Goal: Task Accomplishment & Management: Complete application form

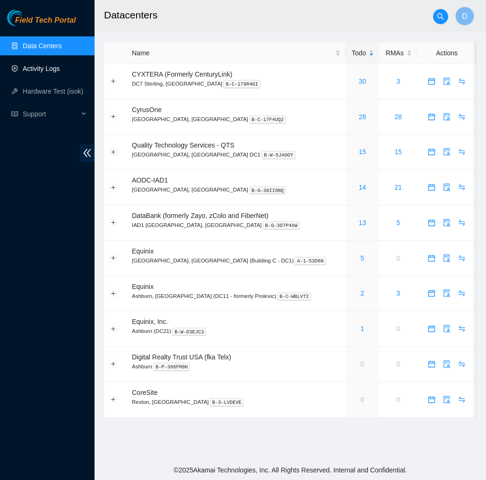
click at [49, 70] on link "Activity Logs" at bounding box center [41, 69] width 37 height 8
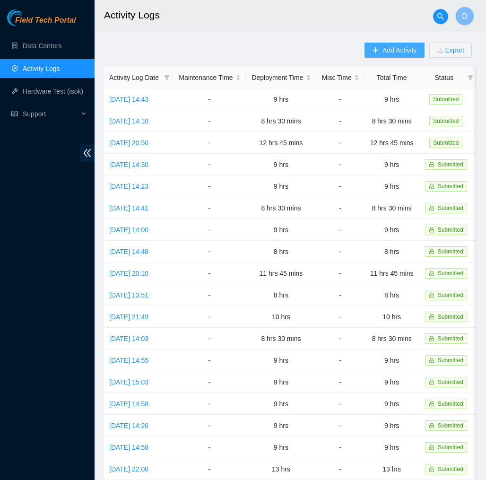
click at [384, 46] on span "Add Activity" at bounding box center [400, 50] width 34 height 10
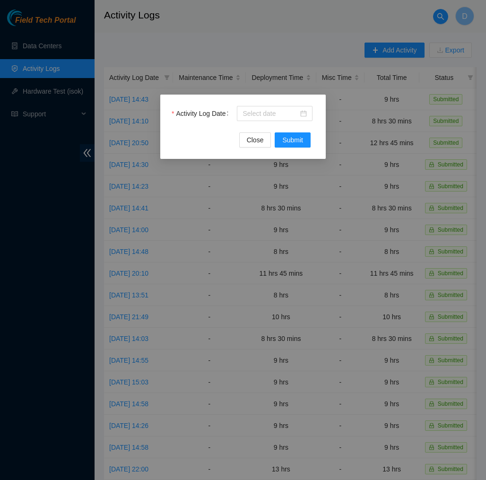
click at [294, 124] on div "Activity Log Date" at bounding box center [243, 119] width 143 height 26
click at [299, 117] on div at bounding box center [275, 113] width 64 height 10
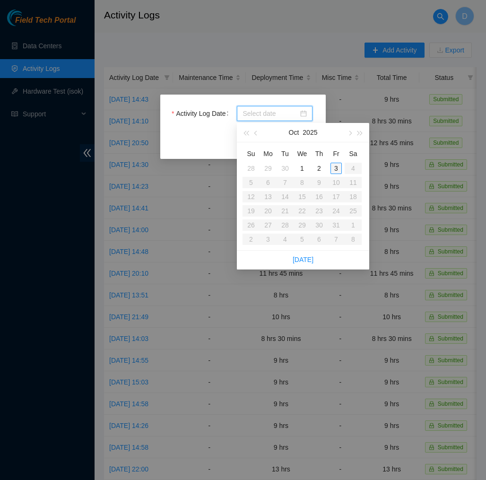
type input "2025-10-03"
type input "2025-10-02"
click at [320, 169] on div "2" at bounding box center [319, 168] width 11 height 11
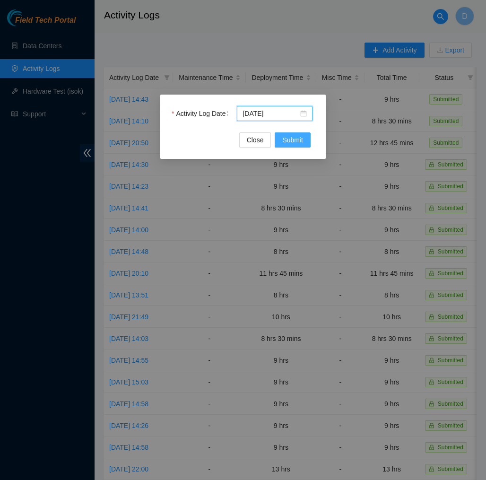
click at [298, 138] on span "Submit" at bounding box center [292, 140] width 21 height 10
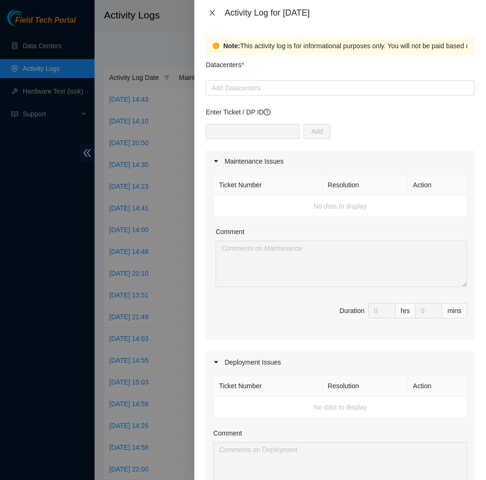
click at [210, 10] on icon "close" at bounding box center [212, 13] width 5 height 6
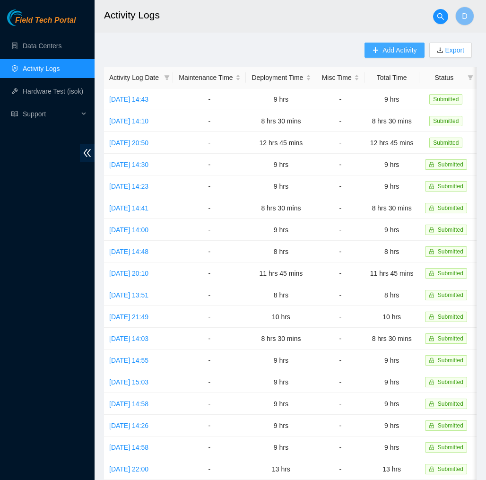
click at [412, 57] on button "Add Activity" at bounding box center [395, 50] width 60 height 15
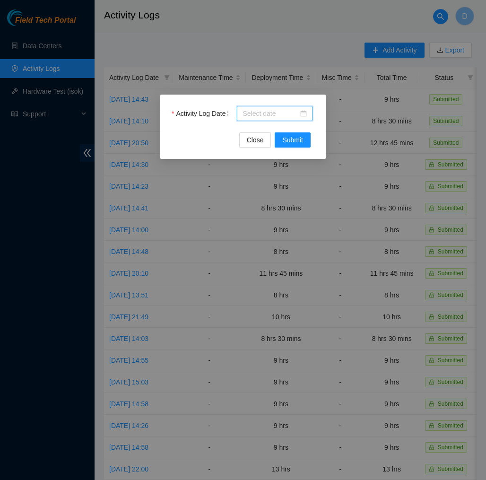
click at [281, 115] on input "Activity Log Date" at bounding box center [271, 113] width 56 height 10
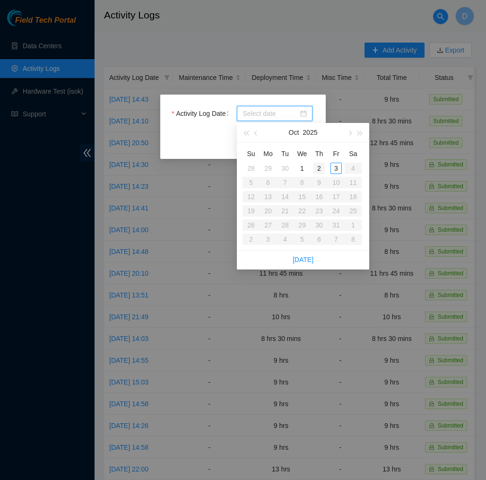
type input "2025-10-01"
type input "2025-10-02"
click at [320, 163] on div "2" at bounding box center [319, 168] width 11 height 11
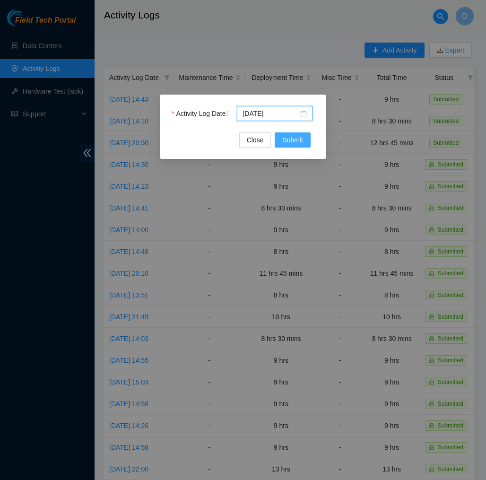
click at [298, 140] on span "Submit" at bounding box center [292, 140] width 21 height 10
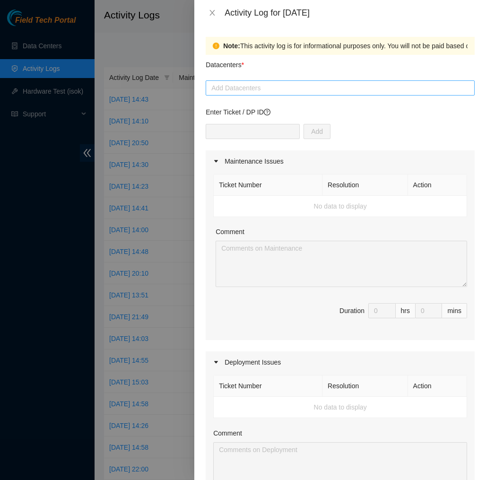
click at [275, 92] on div at bounding box center [340, 87] width 264 height 11
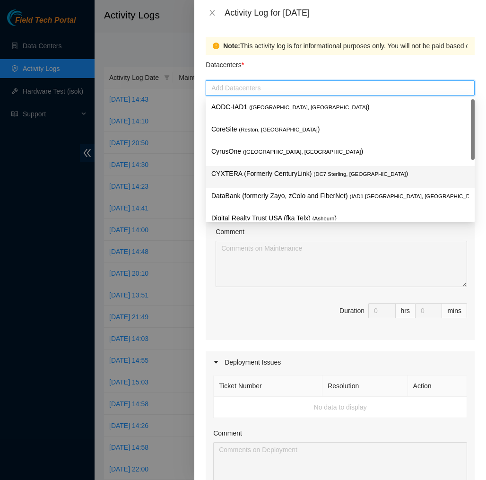
scroll to position [101, 0]
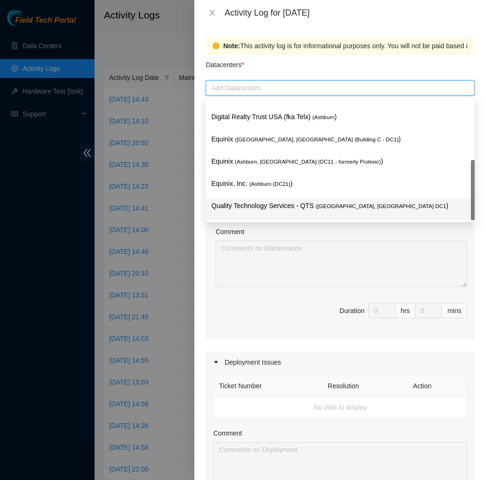
click at [272, 210] on p "Quality Technology Services - QTS ( Ashburn, VA DC1 )" at bounding box center [340, 206] width 258 height 11
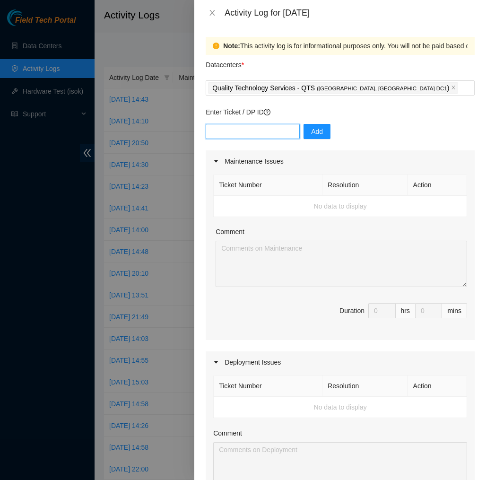
click at [285, 131] on input "text" at bounding box center [253, 131] width 94 height 15
type input "dp77109"
click at [323, 134] on span "Add" at bounding box center [317, 131] width 12 height 10
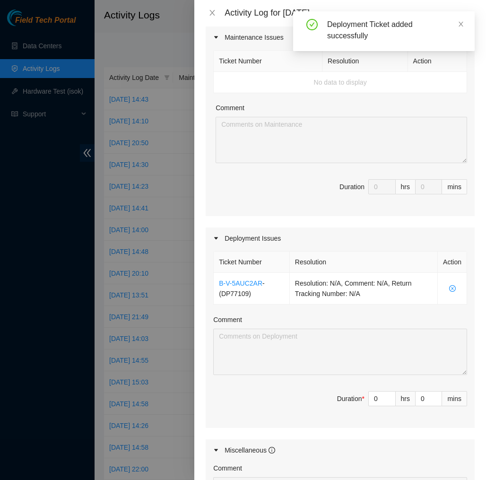
scroll to position [144, 0]
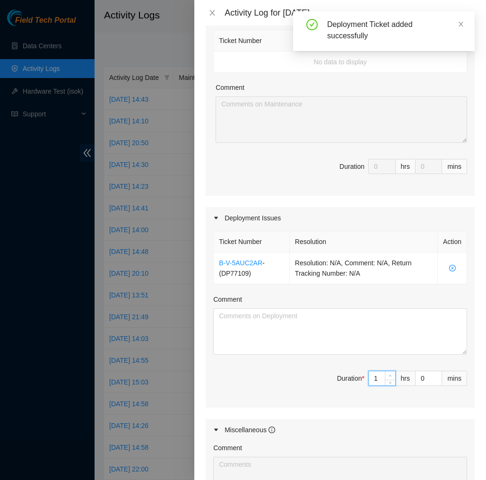
type input "1"
click at [389, 374] on icon "up" at bounding box center [390, 375] width 3 height 3
type input "2"
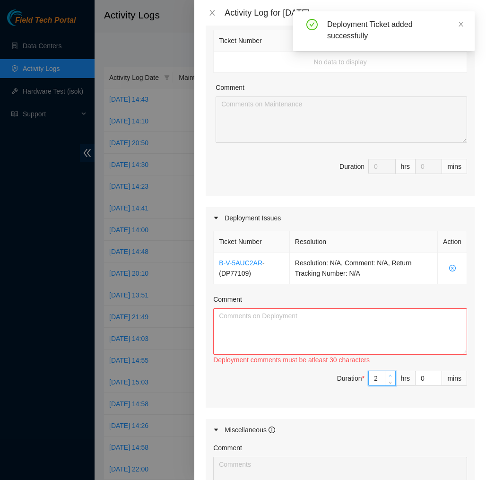
click at [389, 374] on icon "up" at bounding box center [390, 375] width 3 height 3
type input "3"
click at [389, 374] on icon "up" at bounding box center [390, 375] width 3 height 3
type input "4"
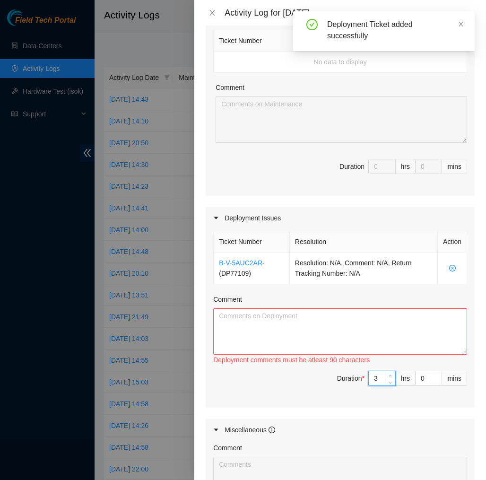
type input "4"
click at [389, 374] on icon "up" at bounding box center [390, 375] width 3 height 3
type input "5"
click at [389, 374] on icon "up" at bounding box center [390, 375] width 3 height 3
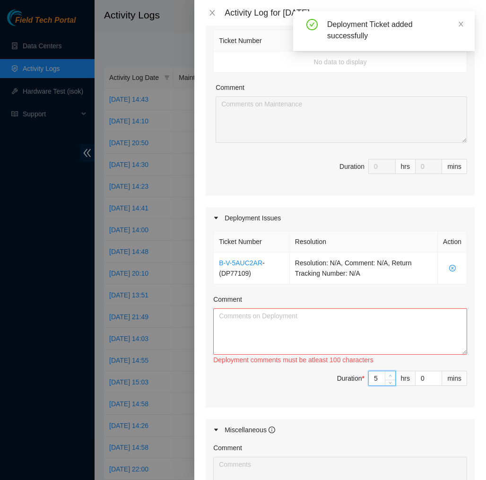
type input "6"
click at [389, 374] on icon "up" at bounding box center [390, 375] width 3 height 3
type input "7"
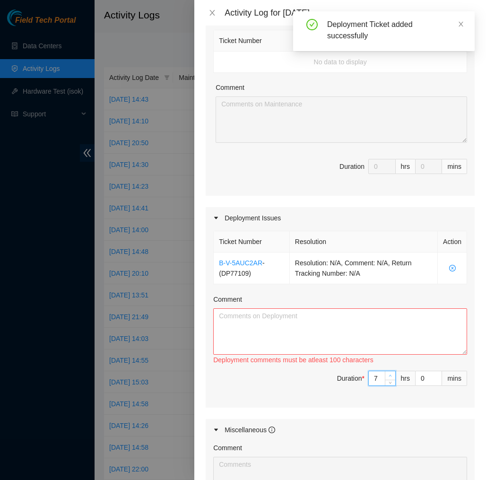
click at [389, 374] on icon "up" at bounding box center [390, 375] width 3 height 3
type input "8"
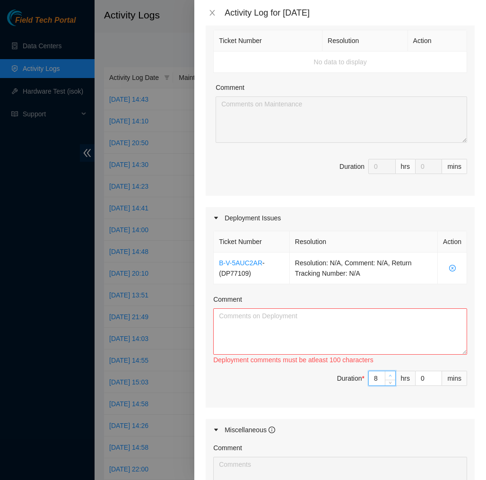
click at [389, 374] on icon "up" at bounding box center [390, 375] width 3 height 3
type input "9"
click at [389, 374] on icon "up" at bounding box center [390, 375] width 3 height 3
type input "10"
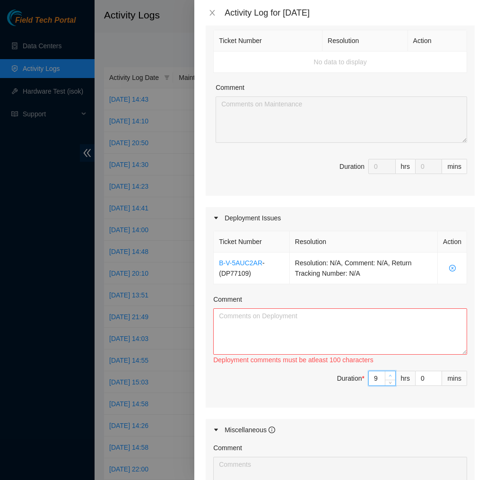
type input "10"
click at [389, 374] on icon "up" at bounding box center [390, 375] width 3 height 3
type input "11"
click at [389, 374] on icon "up" at bounding box center [390, 375] width 3 height 3
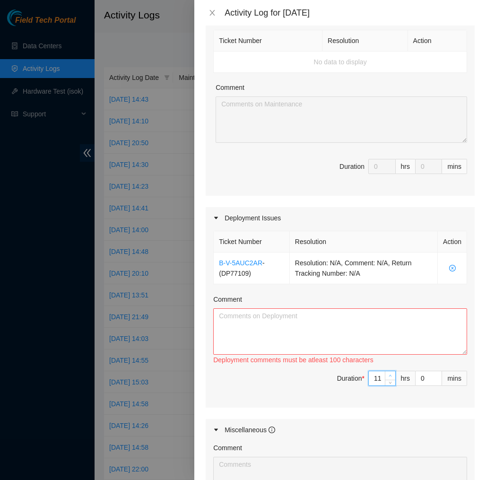
type input "12"
click at [389, 374] on icon "up" at bounding box center [390, 375] width 3 height 3
type input "13"
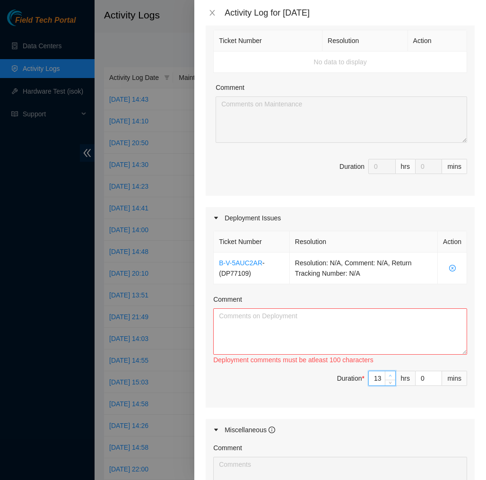
click at [389, 374] on icon "up" at bounding box center [390, 375] width 3 height 3
type input "14"
click at [389, 374] on icon "up" at bounding box center [390, 375] width 3 height 3
type input "13"
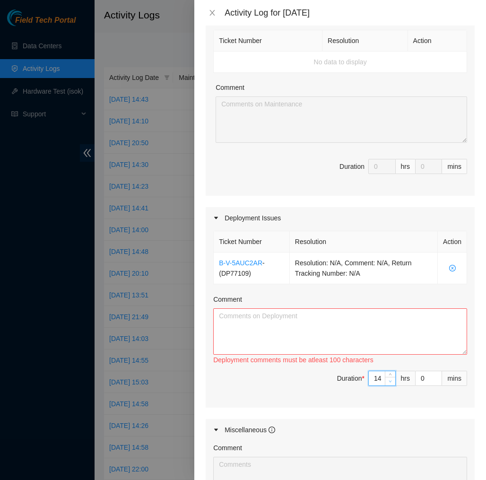
type input "13"
click at [390, 382] on icon "down" at bounding box center [390, 381] width 3 height 3
type input "12"
click at [390, 385] on span "Decrease Value" at bounding box center [390, 381] width 10 height 9
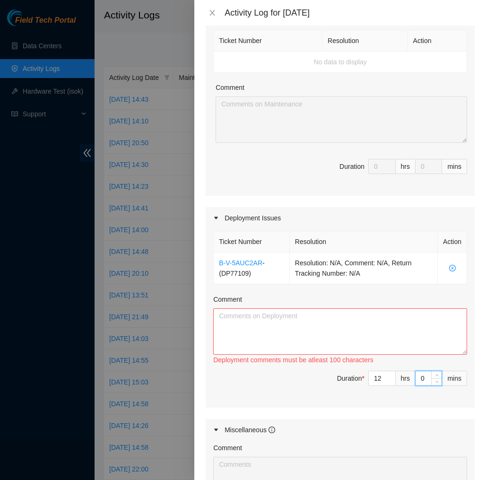
click at [425, 380] on input "0" at bounding box center [429, 378] width 26 height 14
type input "3"
type input "30"
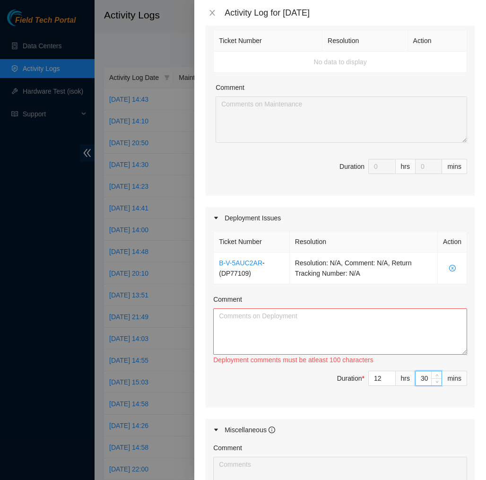
type input "30"
click at [403, 335] on textarea "Comment" at bounding box center [340, 331] width 254 height 46
paste textarea "EOD Report DP77109 10/03/25 Today, I labeled all the BMC, Console, power blue a…"
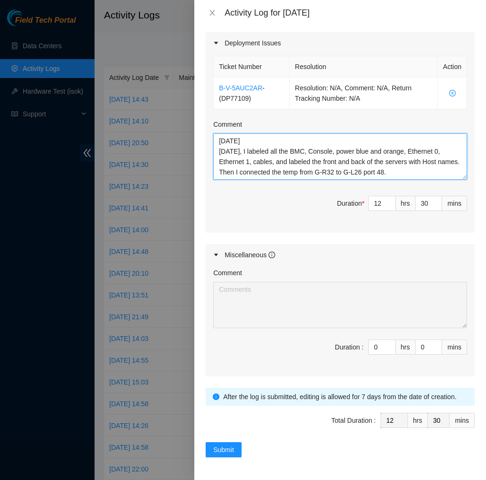
scroll to position [319, 0]
type textarea "EOD Report DP77109 10/03/25 Today, I labeled all the BMC, Console, power blue a…"
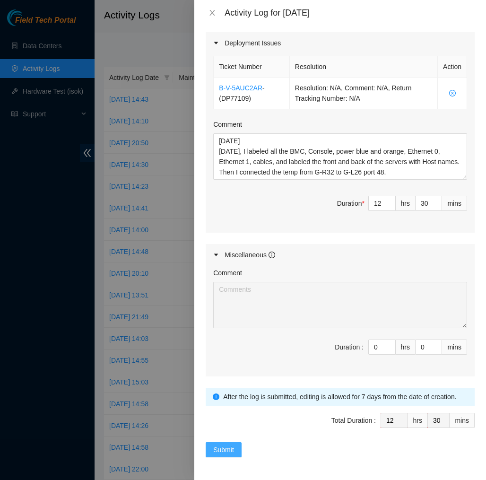
click at [217, 446] on span "Submit" at bounding box center [223, 450] width 21 height 10
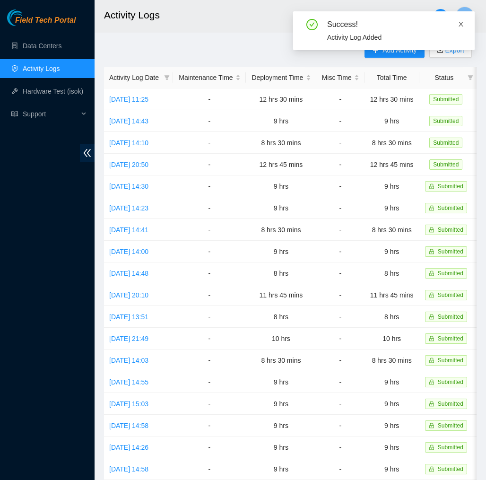
click at [462, 24] on icon "close" at bounding box center [461, 24] width 5 height 5
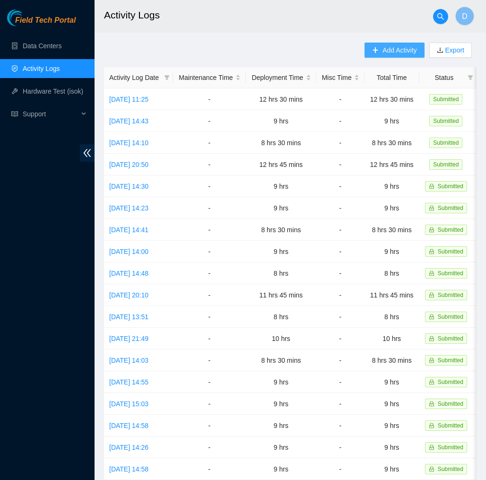
click at [406, 47] on span "Add Activity" at bounding box center [400, 50] width 34 height 10
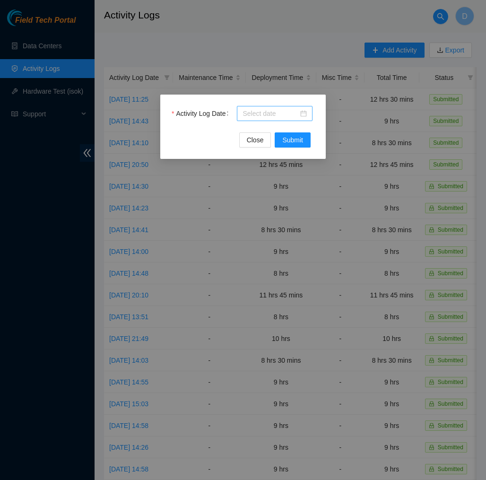
click at [289, 115] on input "Activity Log Date" at bounding box center [271, 113] width 56 height 10
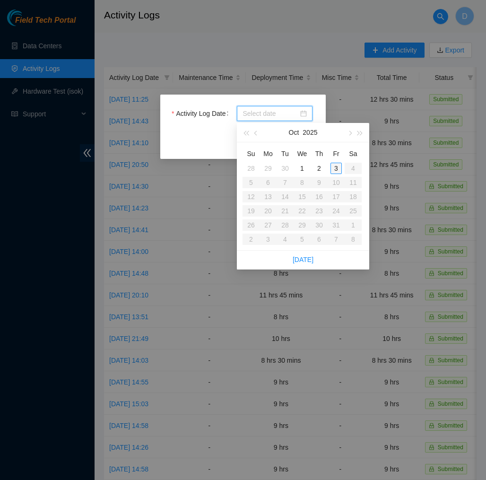
type input "2025-10-02"
type input "2025-10-03"
click at [333, 165] on div "3" at bounding box center [336, 168] width 11 height 11
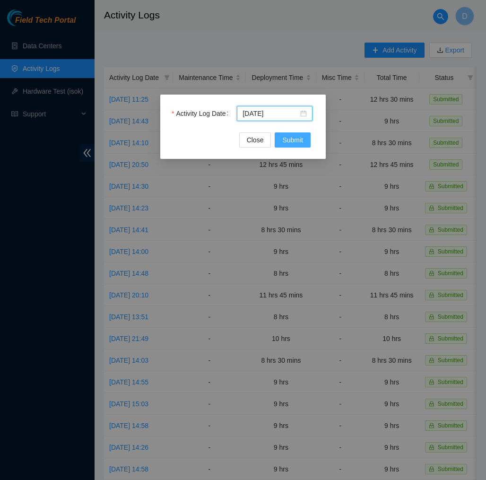
click at [302, 136] on span "Submit" at bounding box center [292, 140] width 21 height 10
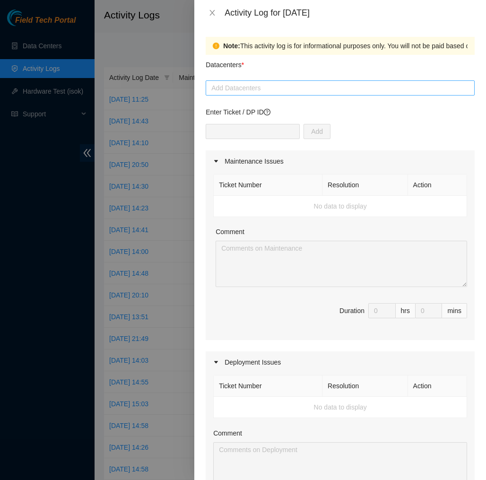
click at [273, 91] on div at bounding box center [340, 87] width 264 height 11
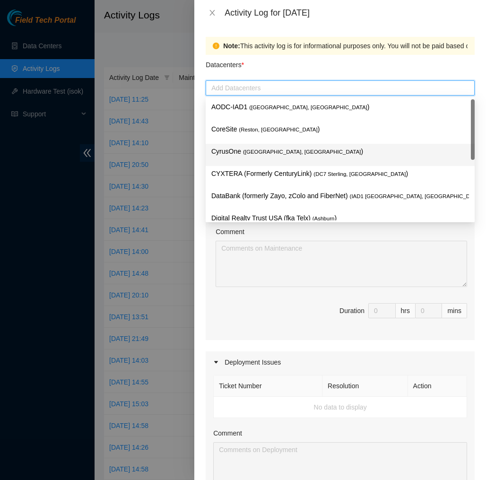
scroll to position [101, 0]
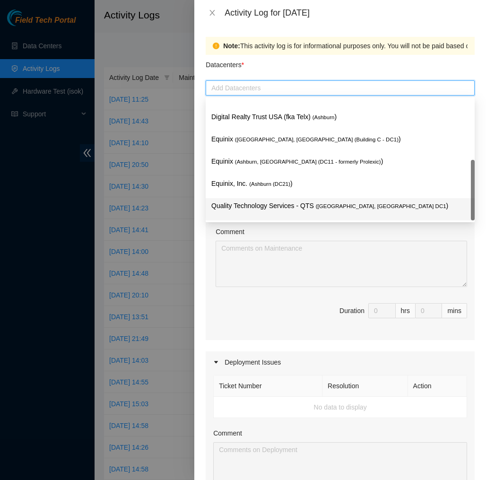
click at [245, 201] on p "Quality Technology Services - QTS ( Ashburn, VA DC1 )" at bounding box center [340, 206] width 258 height 11
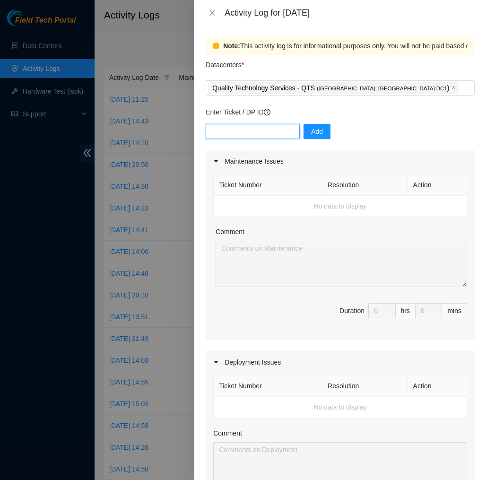
click at [273, 137] on input "text" at bounding box center [253, 131] width 94 height 15
type input "dp77109"
click at [314, 132] on span "Add" at bounding box center [317, 131] width 12 height 10
